Goal: Transaction & Acquisition: Purchase product/service

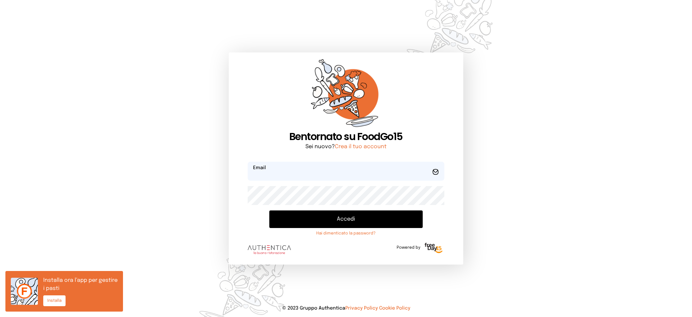
type input "**********"
click at [304, 214] on button "Accedi" at bounding box center [345, 219] width 153 height 18
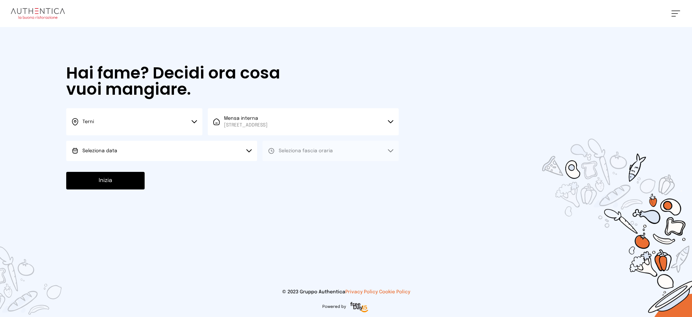
click at [233, 155] on button "Seleziona data" at bounding box center [161, 151] width 191 height 20
click at [228, 165] on li "[DATE], [DATE]" at bounding box center [161, 170] width 191 height 18
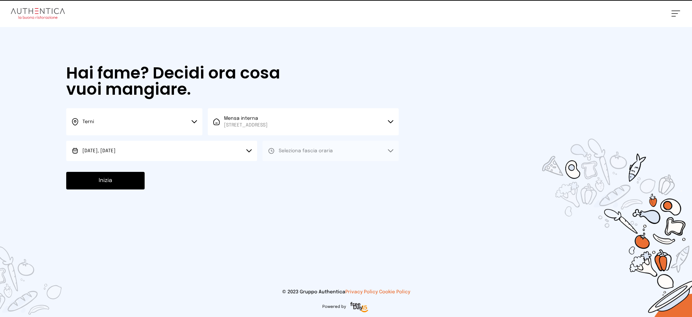
click at [309, 141] on button "Seleziona fascia oraria" at bounding box center [330, 151] width 136 height 20
click at [310, 157] on button "Seleziona fascia oraria" at bounding box center [330, 151] width 136 height 20
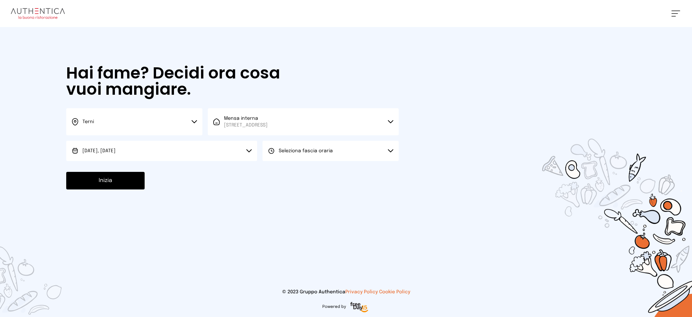
click at [307, 168] on div "Hai fame? Decidi ora cosa vuoi mangiare. Terni Scegli la città [GEOGRAPHIC_DATA…" at bounding box center [232, 127] width 346 height 200
click at [305, 154] on button "Seleziona fascia oraria" at bounding box center [330, 151] width 136 height 20
click at [302, 175] on li "Pranzo" at bounding box center [330, 170] width 136 height 18
click at [117, 176] on button "Inizia" at bounding box center [105, 181] width 78 height 18
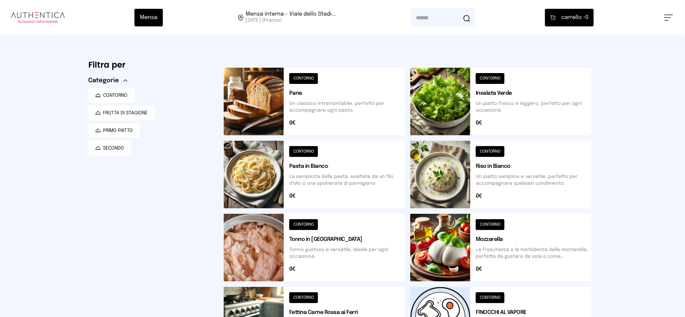
scroll to position [90, 0]
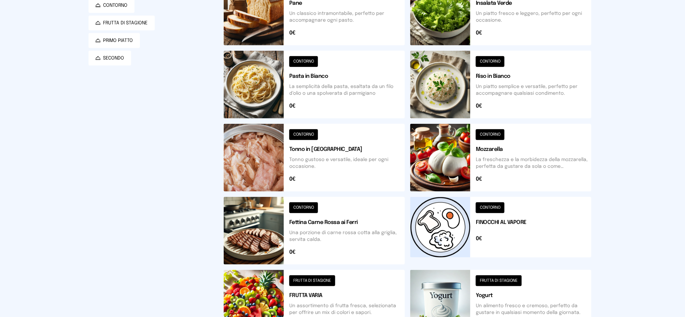
click at [351, 98] on button at bounding box center [314, 85] width 181 height 68
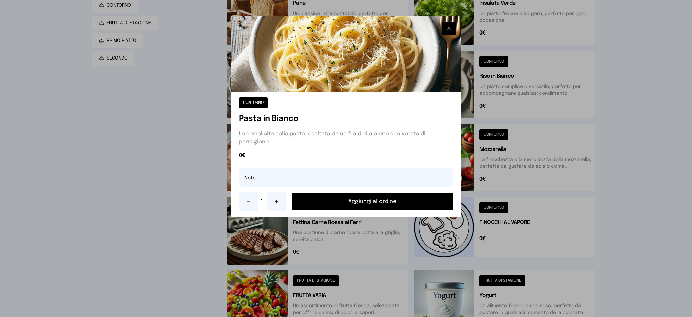
click at [373, 201] on button "Aggiungi all'ordine" at bounding box center [373, 202] width 162 height 18
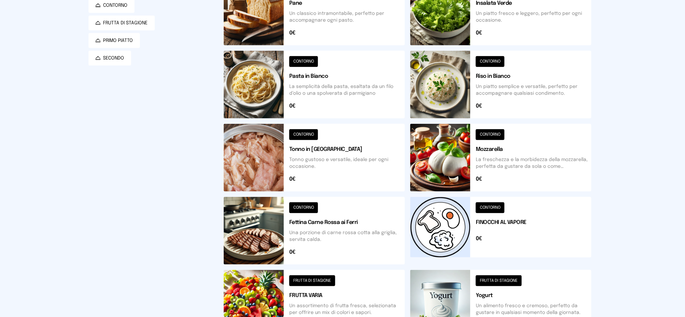
scroll to position [0, 0]
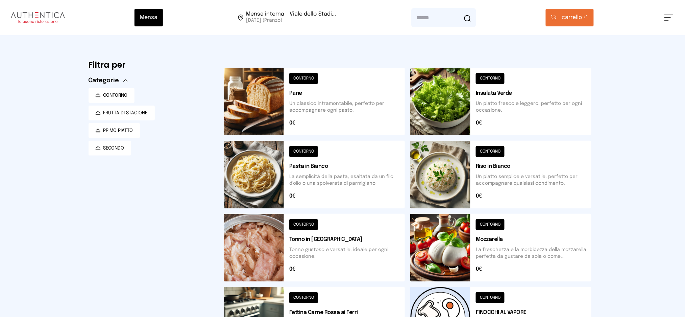
click at [570, 20] on span "carrello •" at bounding box center [574, 18] width 24 height 8
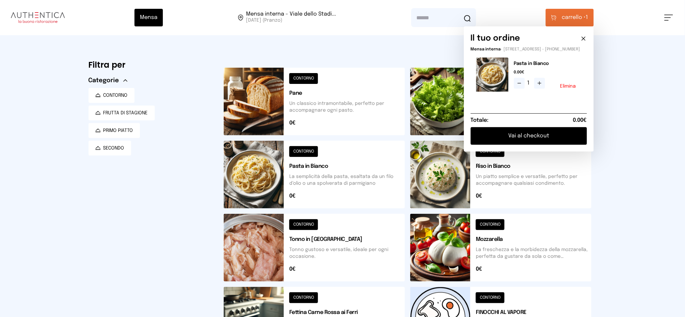
click at [572, 89] on button "Elimina" at bounding box center [568, 86] width 16 height 5
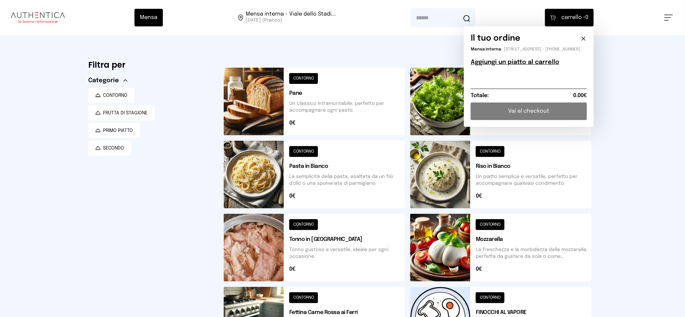
click at [463, 178] on button at bounding box center [500, 175] width 181 height 68
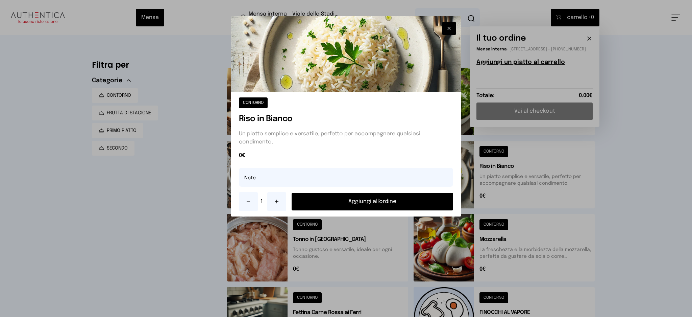
click at [390, 201] on button "Aggiungi all'ordine" at bounding box center [373, 202] width 162 height 18
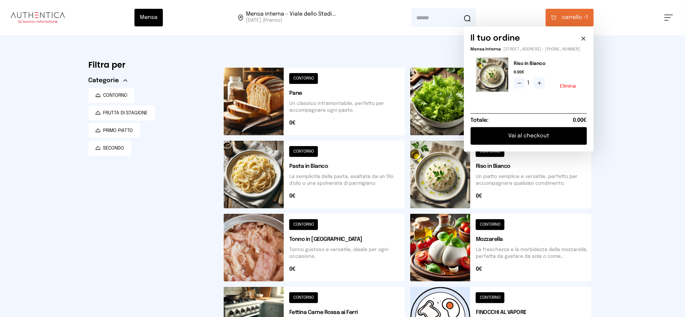
click at [548, 137] on button "Vai al checkout" at bounding box center [529, 136] width 116 height 18
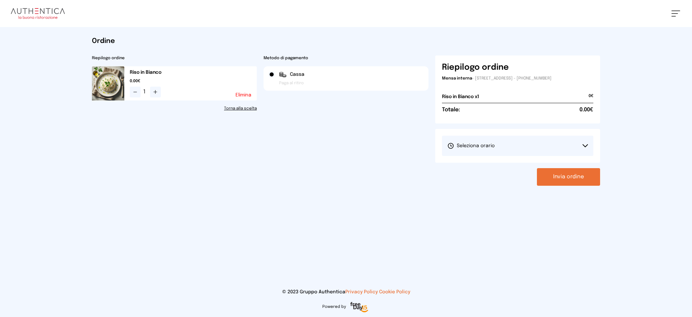
click at [478, 146] on span "Seleziona orario" at bounding box center [470, 145] width 47 height 7
click at [475, 170] on li "1° Turno (13:00 - 15:00)" at bounding box center [517, 165] width 151 height 18
click at [558, 175] on button "Invia ordine" at bounding box center [568, 177] width 63 height 18
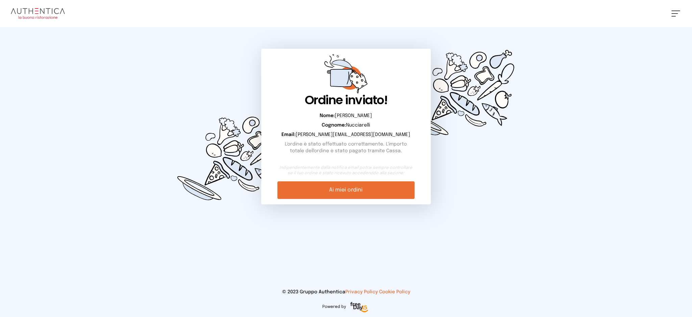
click at [328, 181] on link "Ai miei ordini" at bounding box center [345, 190] width 137 height 18
